Goal: Task Accomplishment & Management: Manage account settings

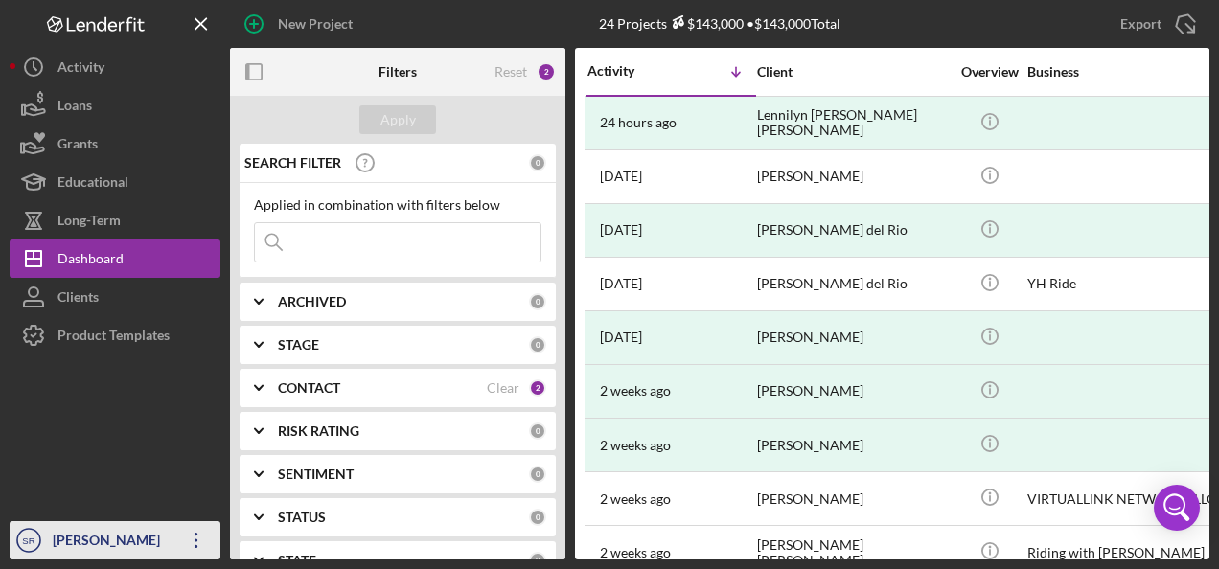
click at [195, 531] on icon "Icon/Overflow" at bounding box center [196, 540] width 48 height 48
click at [195, 539] on icon "button" at bounding box center [195, 540] width 3 height 15
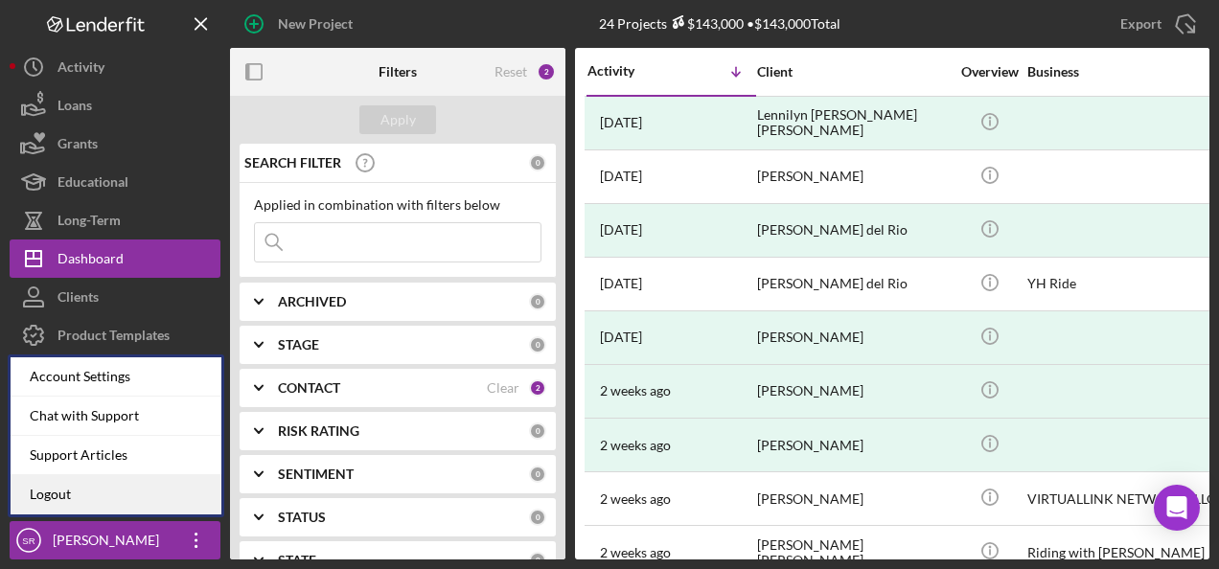
click at [107, 496] on link "Logout" at bounding box center [116, 494] width 211 height 39
